Goal: Transaction & Acquisition: Purchase product/service

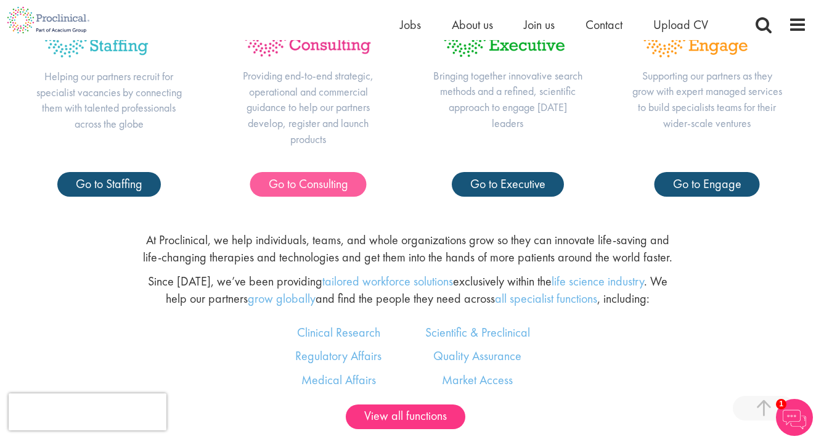
scroll to position [572, 0]
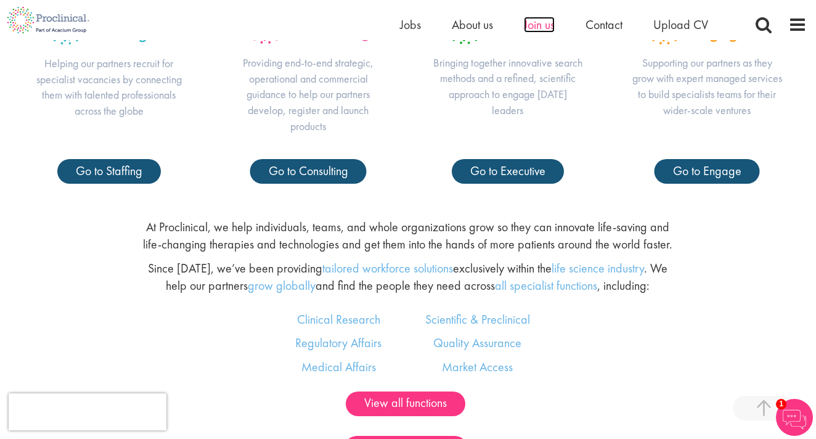
click at [543, 29] on span "Join us" at bounding box center [539, 25] width 31 height 16
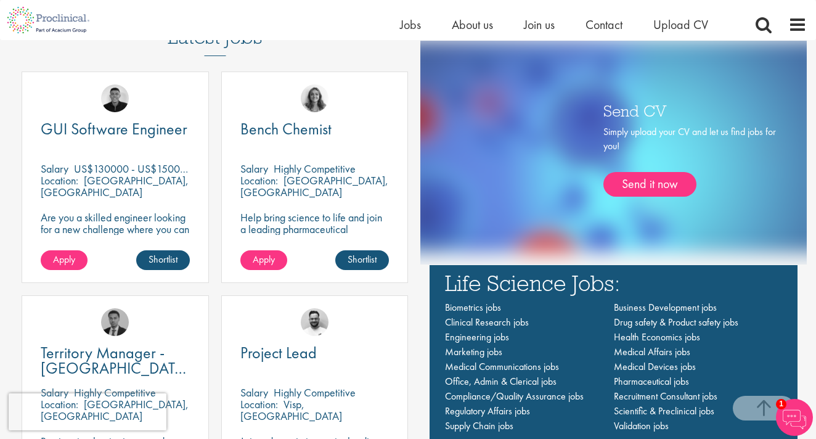
scroll to position [738, 0]
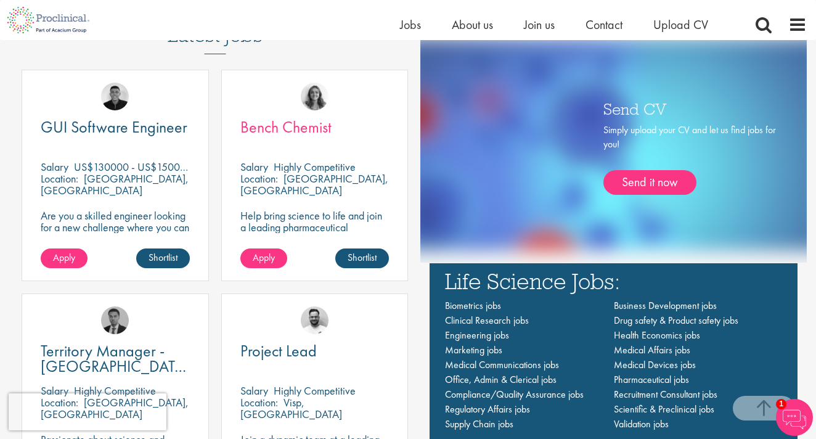
click at [309, 128] on span "Bench Chemist" at bounding box center [285, 126] width 91 height 21
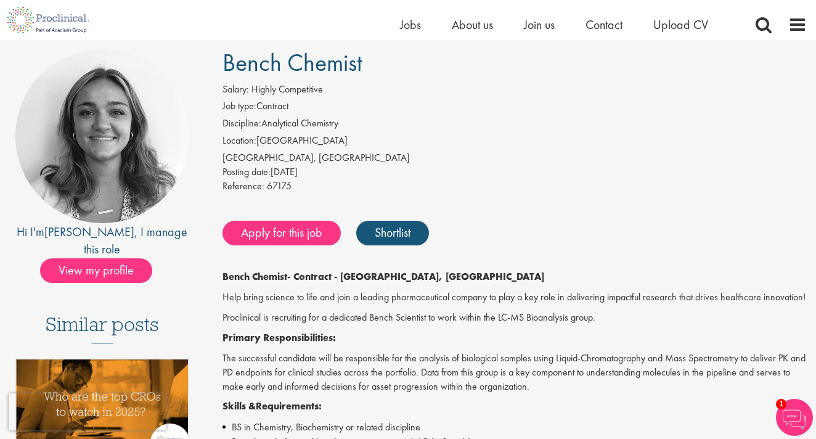
scroll to position [88, 0]
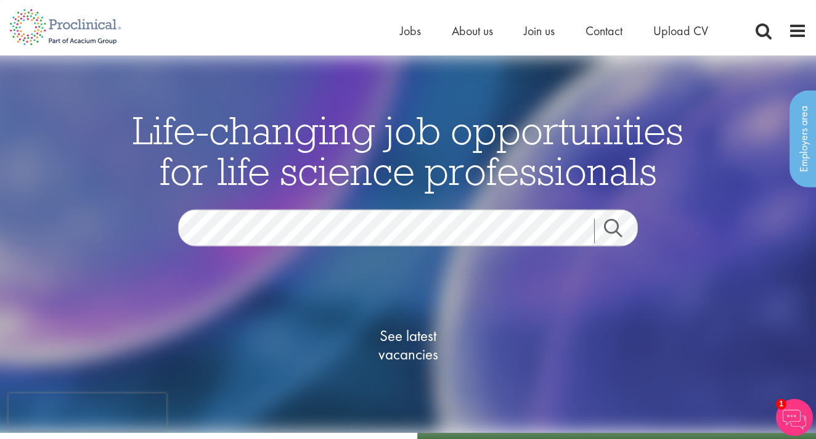
click at [622, 234] on link "Search" at bounding box center [620, 230] width 53 height 25
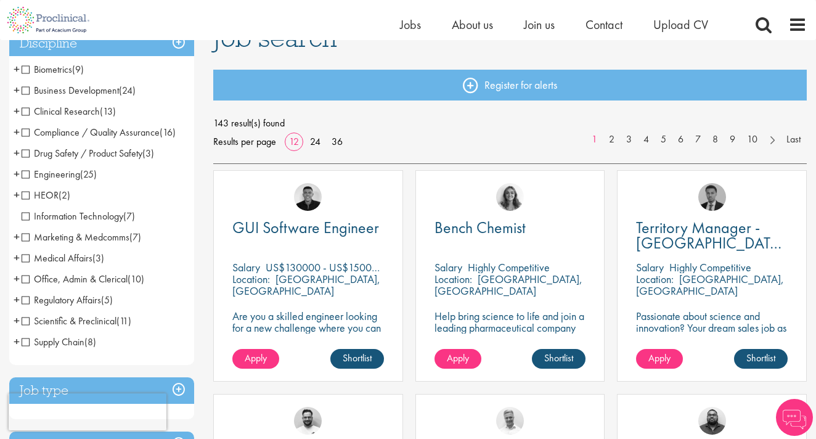
scroll to position [108, 0]
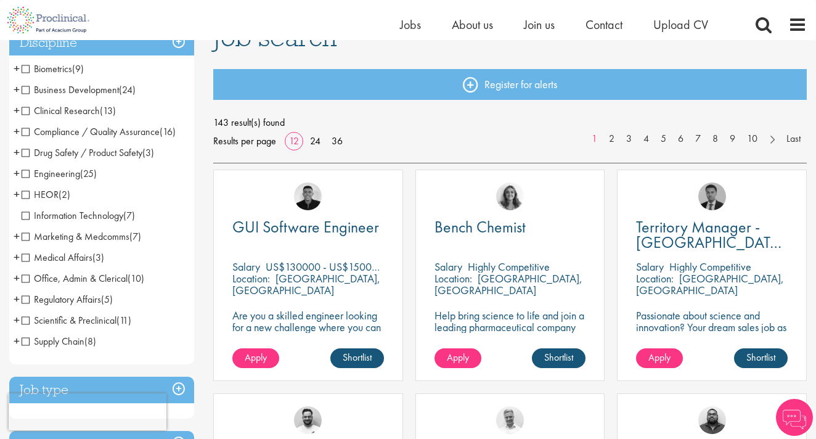
click at [23, 131] on span "Compliance / Quality Assurance" at bounding box center [91, 131] width 138 height 13
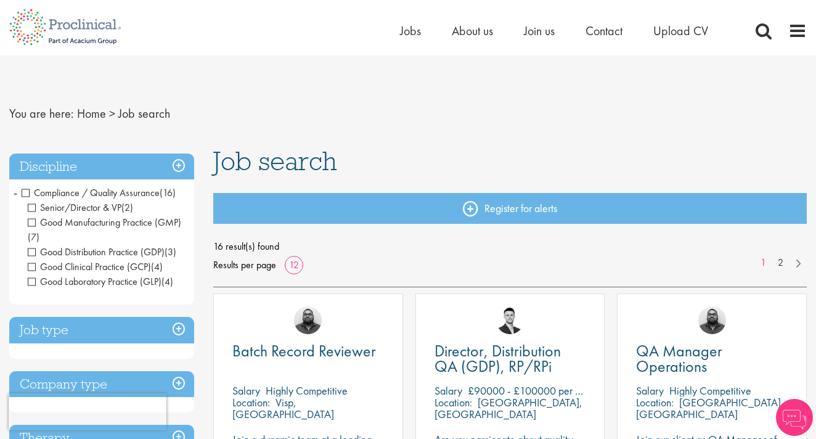
click at [26, 194] on span "Compliance / Quality Assurance" at bounding box center [91, 192] width 138 height 13
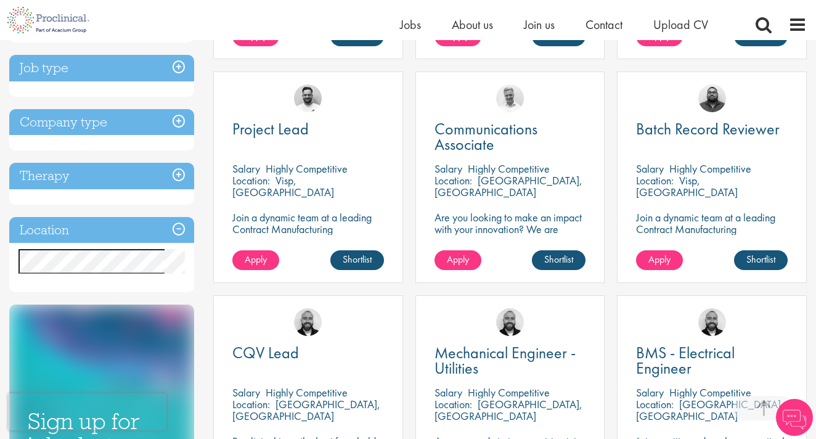
scroll to position [443, 0]
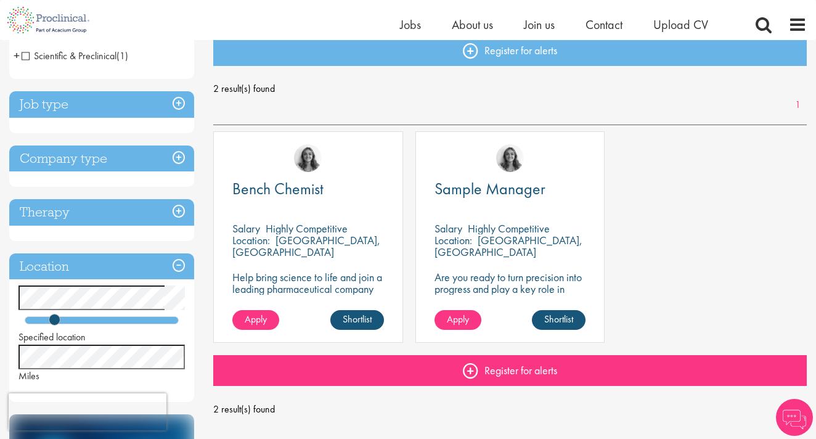
scroll to position [143, 0]
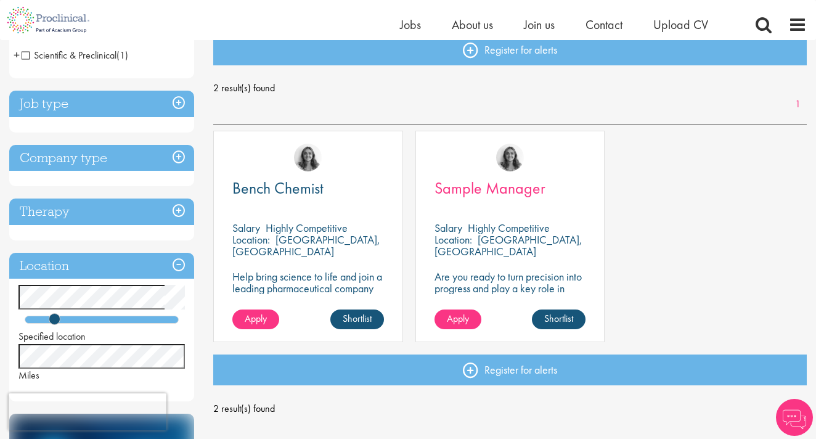
click at [498, 191] on span "Sample Manager" at bounding box center [489, 187] width 111 height 21
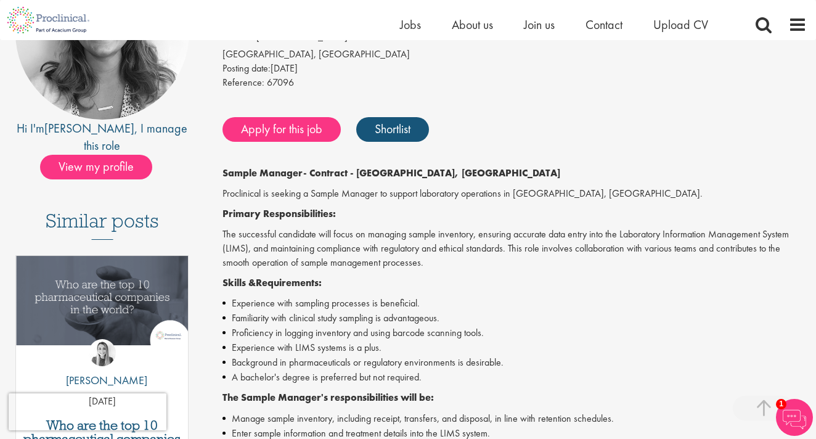
scroll to position [196, 0]
